Goal: Obtain resource: Obtain resource

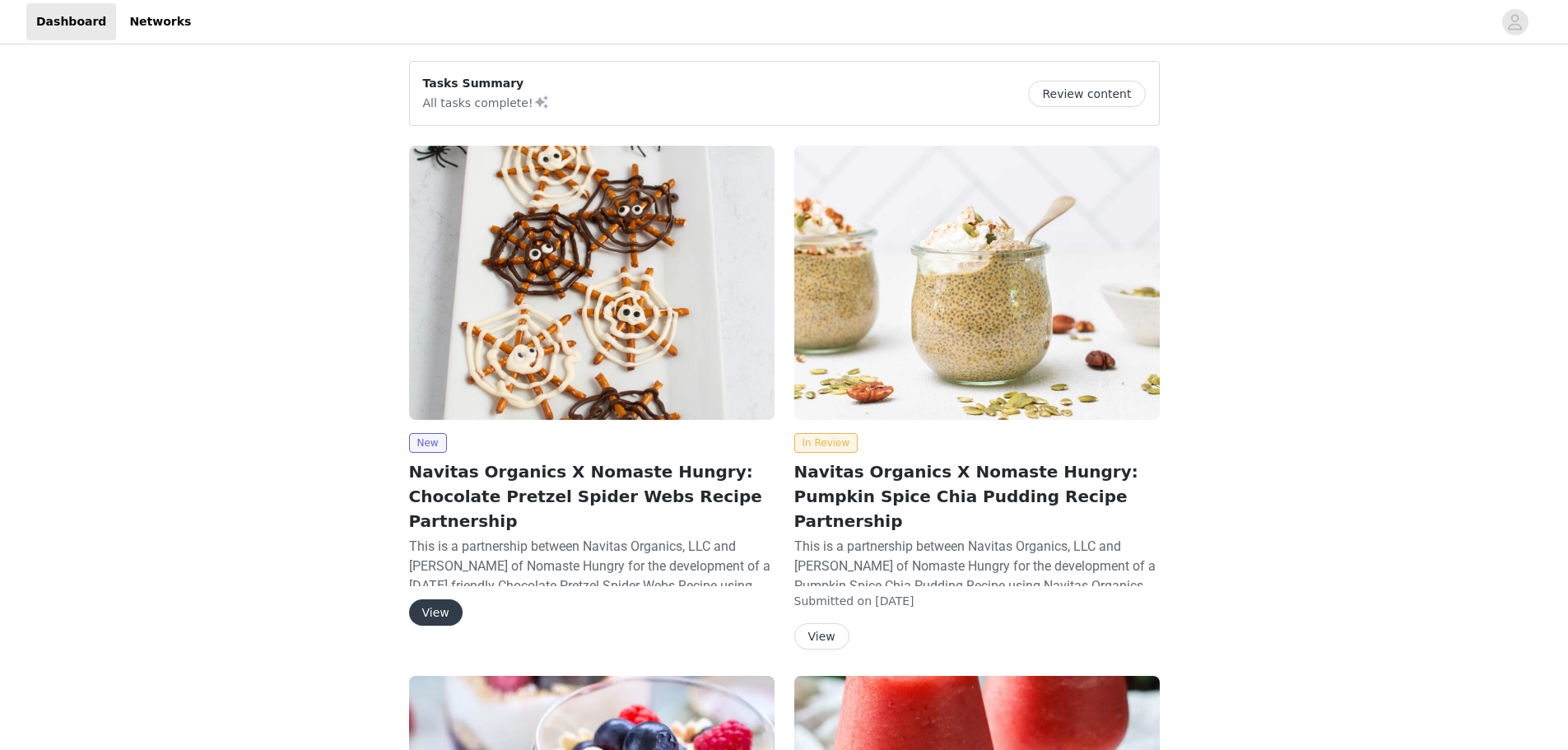
click at [449, 599] on button "View" at bounding box center [435, 612] width 53 height 27
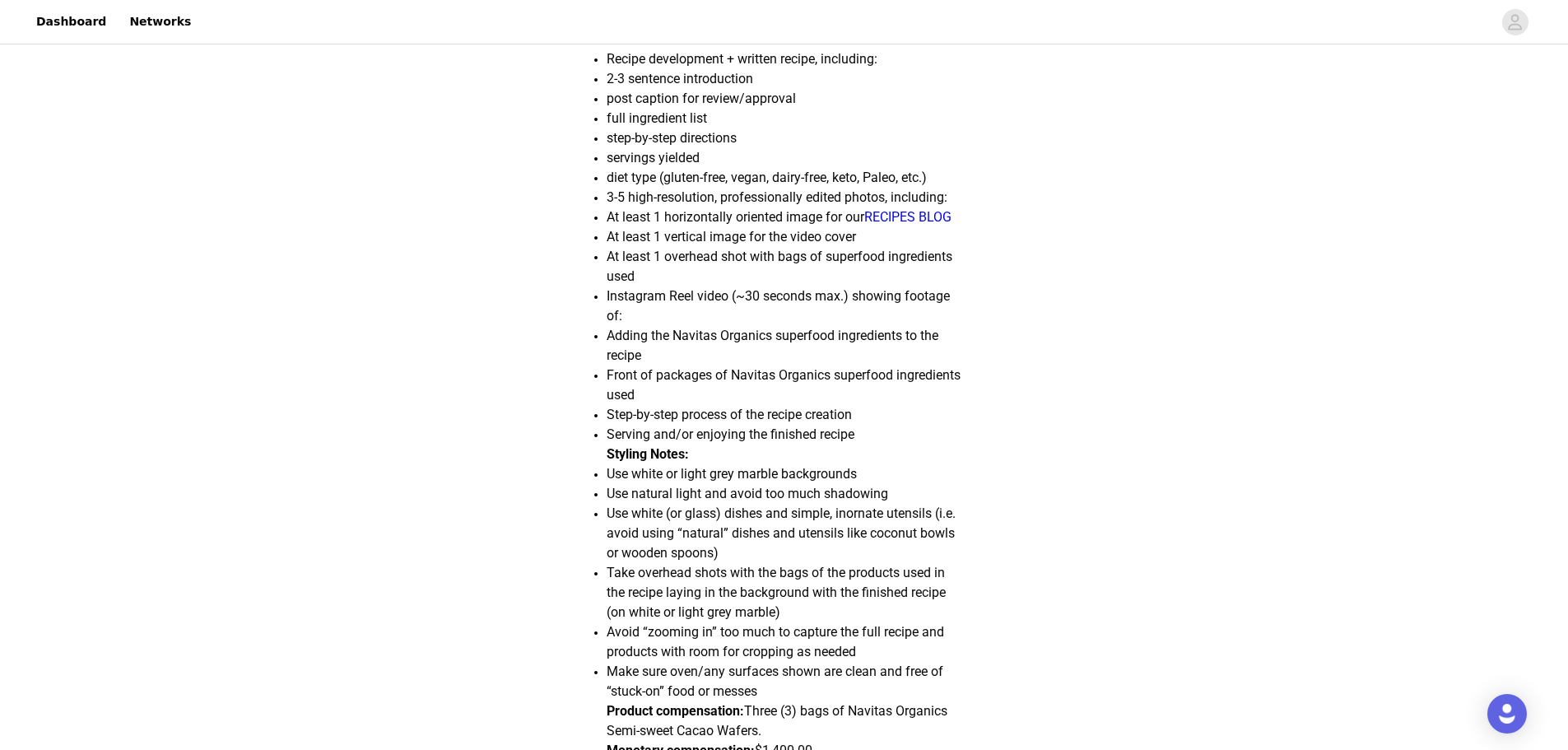
scroll to position [988, 0]
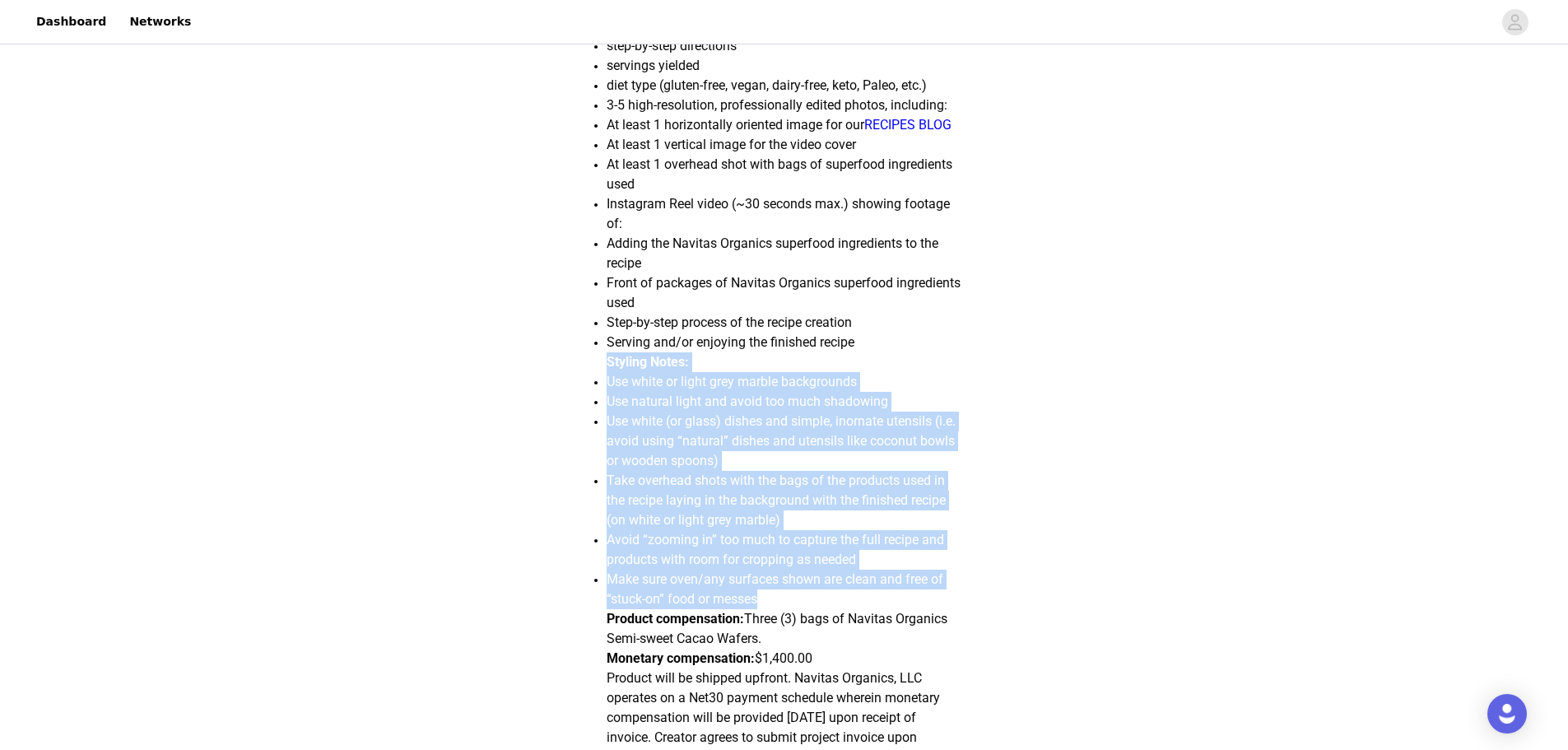
drag, startPoint x: 607, startPoint y: 365, endPoint x: 954, endPoint y: 590, distance: 413.6
click at [954, 590] on div "This is a partnership between Navitas Organics, LLC and Morgan Peaceman of Noma…" at bounding box center [784, 401] width 356 height 1125
copy div "Styling Notes: Use white or light grey marble backgrounds Use natural light and…"
